Goal: Information Seeking & Learning: Learn about a topic

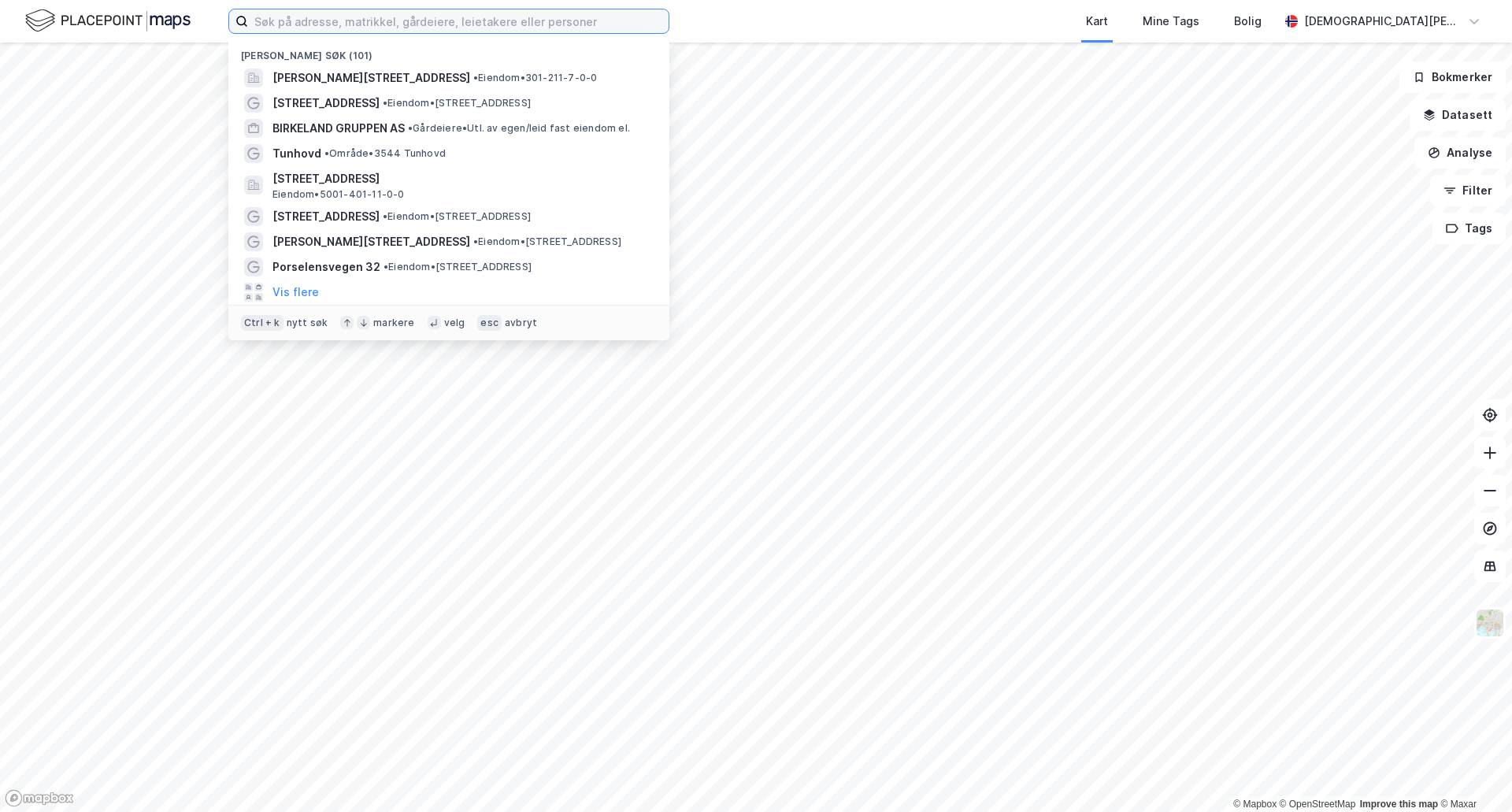
click at [315, 18] on input at bounding box center [458, 22] width 420 height 24
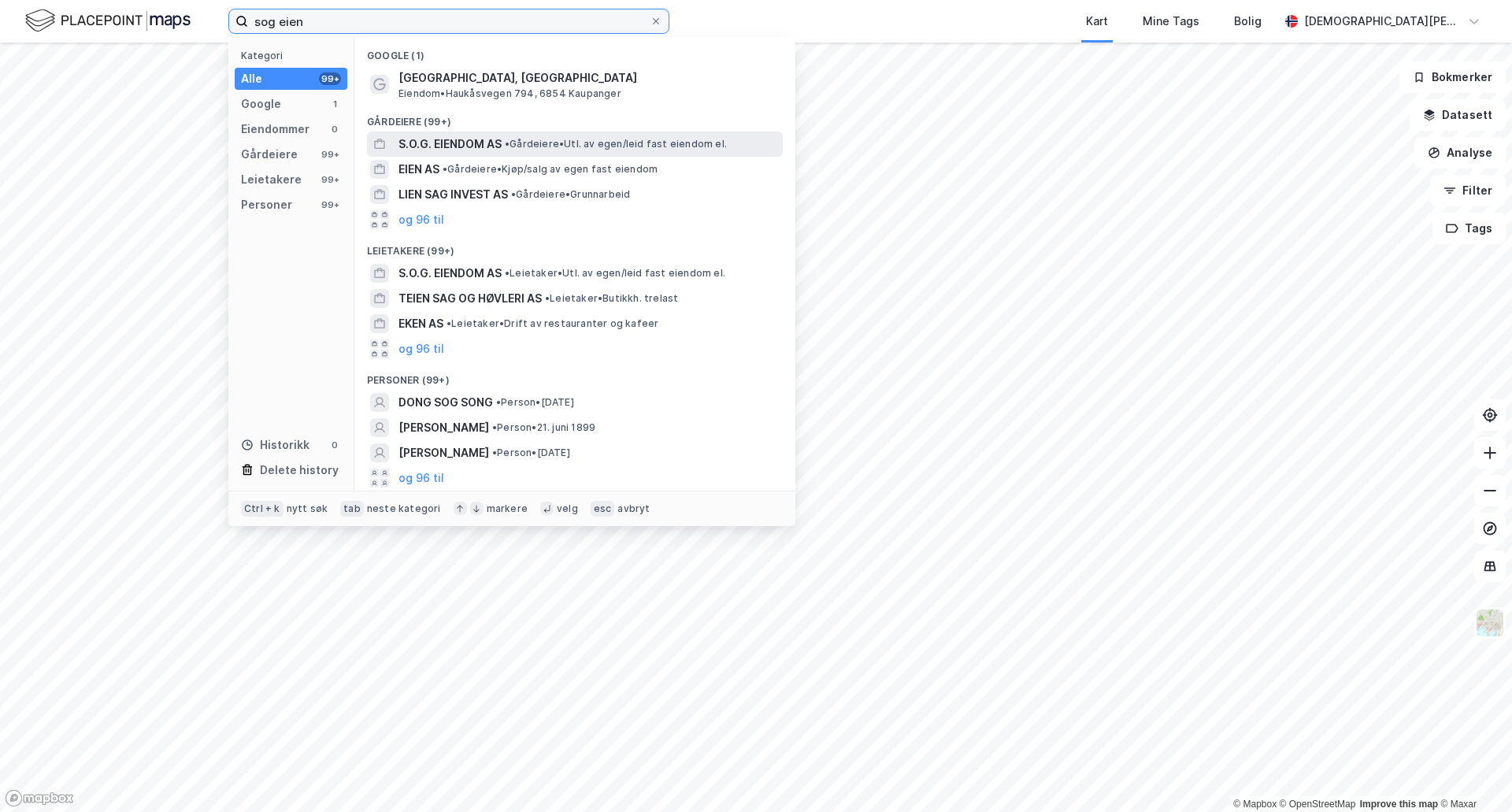
type input "sog eien"
click at [477, 148] on span "S.O.G. EIENDOM AS" at bounding box center [450, 144] width 103 height 19
